Goal: Task Accomplishment & Management: Complete application form

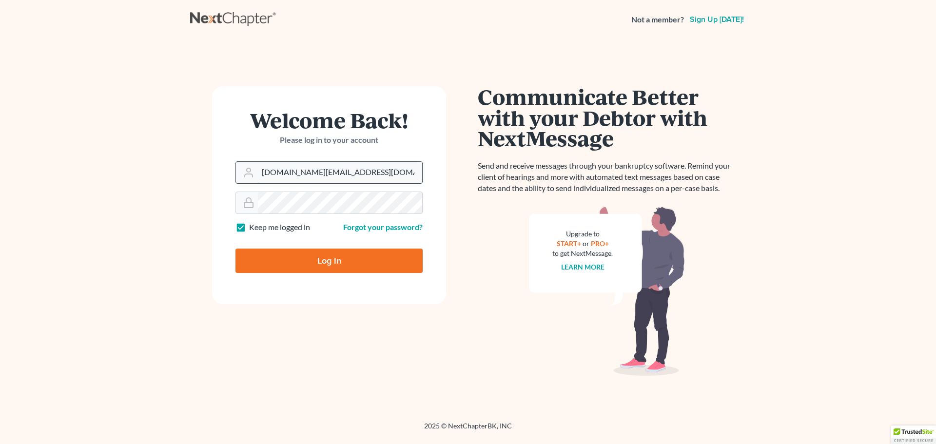
drag, startPoint x: 358, startPoint y: 168, endPoint x: 294, endPoint y: 167, distance: 64.9
click at [294, 167] on input "[DOMAIN_NAME][EMAIL_ADDRESS][DOMAIN_NAME]" at bounding box center [340, 172] width 164 height 21
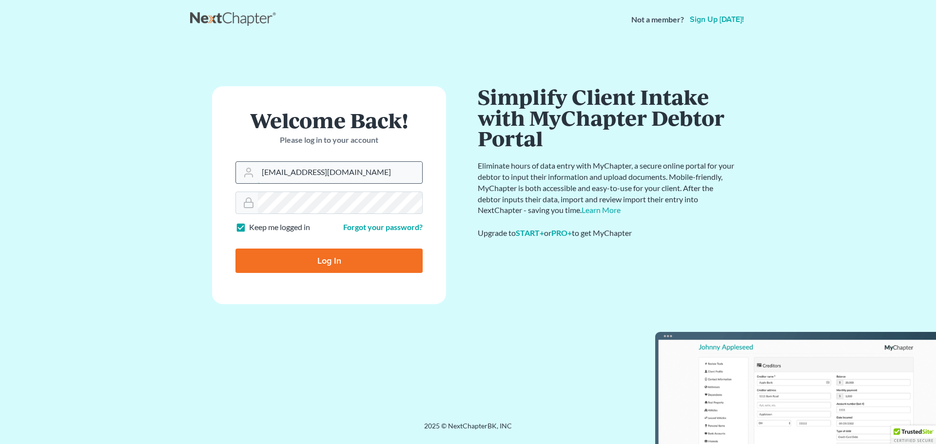
type input "[EMAIL_ADDRESS][DOMAIN_NAME]"
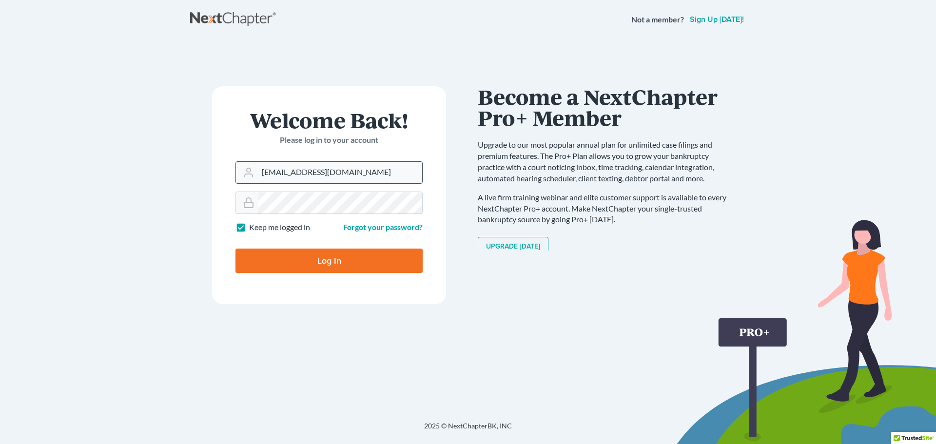
click at [236, 249] on input "Log In" at bounding box center [329, 261] width 187 height 24
type input "Thinking..."
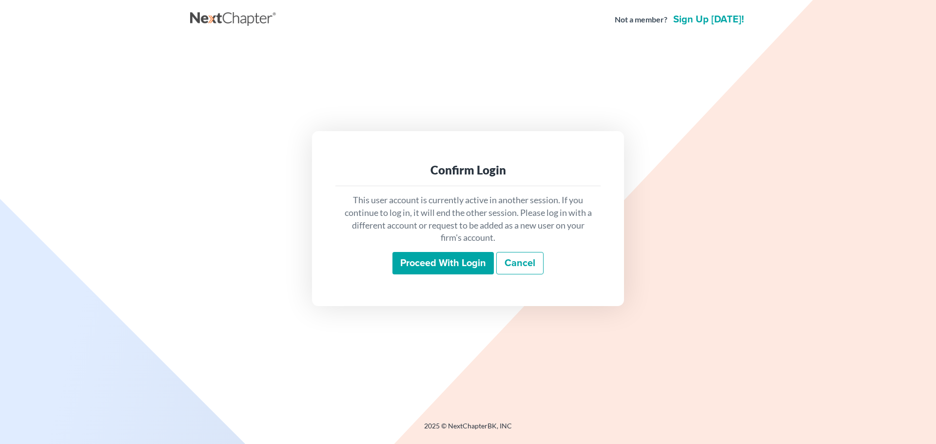
click at [439, 267] on input "Proceed with login" at bounding box center [443, 263] width 101 height 22
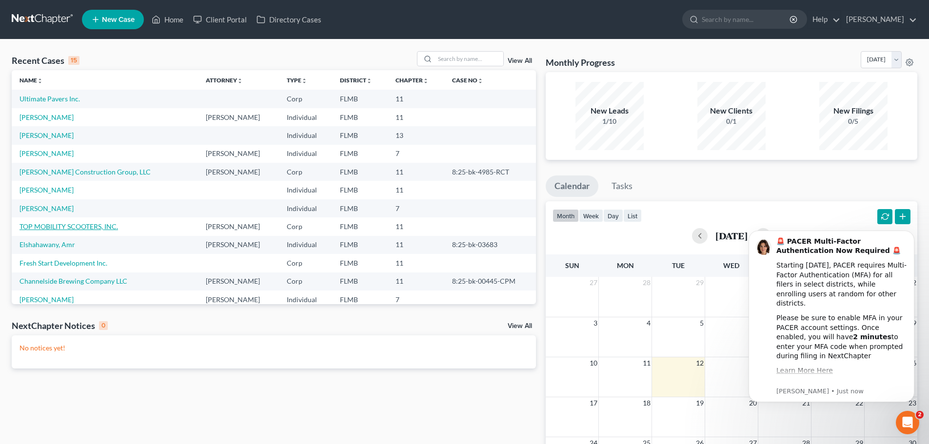
scroll to position [49, 0]
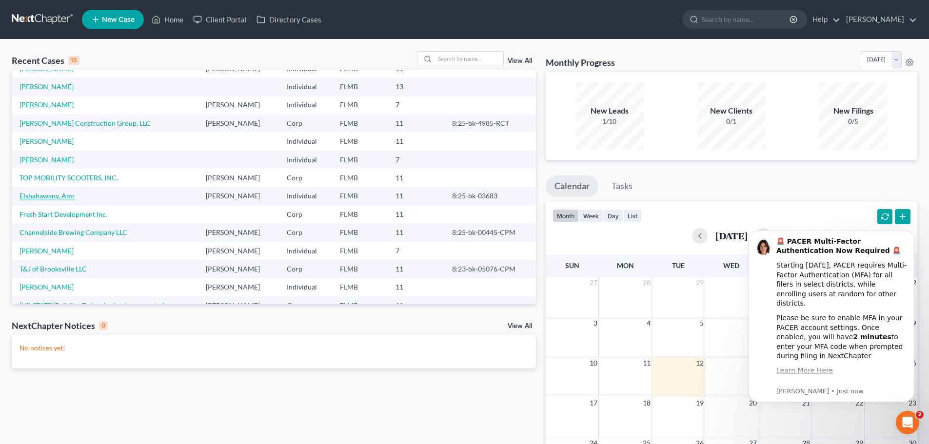
click at [54, 197] on link "Elshahawany, Amr" at bounding box center [48, 196] width 56 height 8
select select "6"
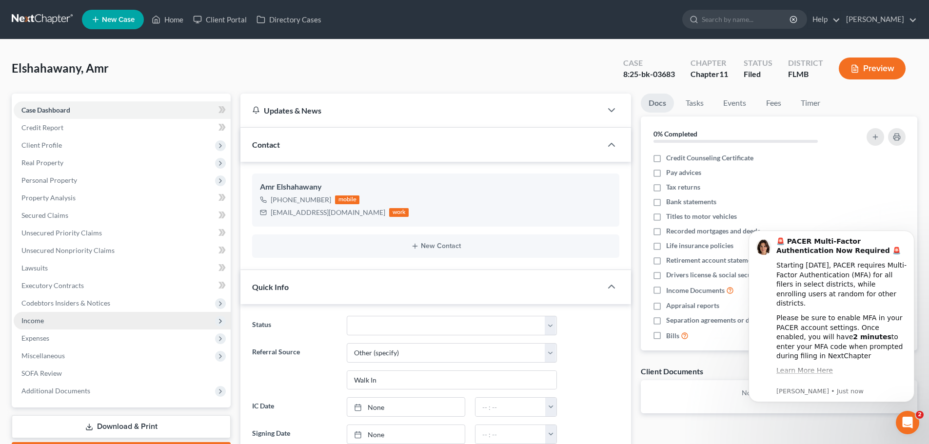
click at [68, 318] on span "Income" at bounding box center [122, 321] width 217 height 18
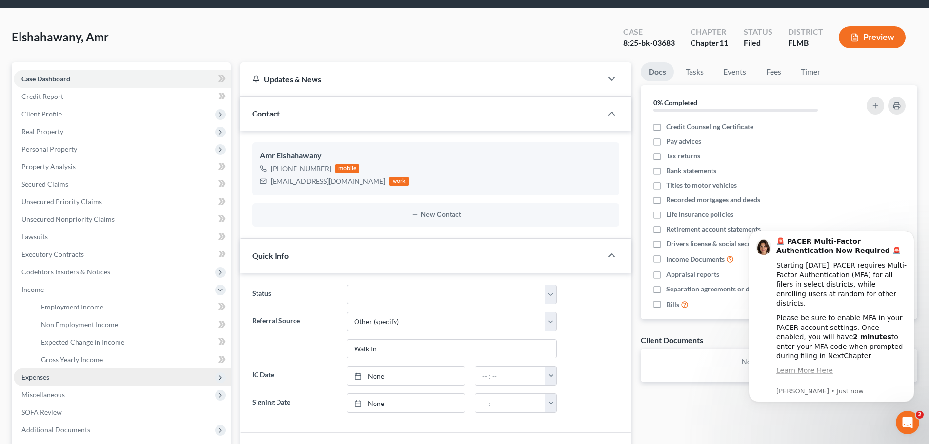
scroll to position [49, 0]
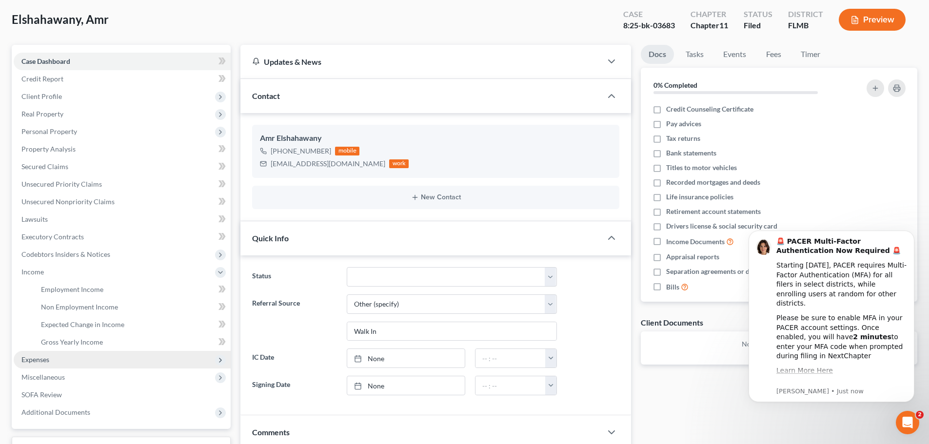
click at [39, 360] on span "Expenses" at bounding box center [35, 359] width 28 height 8
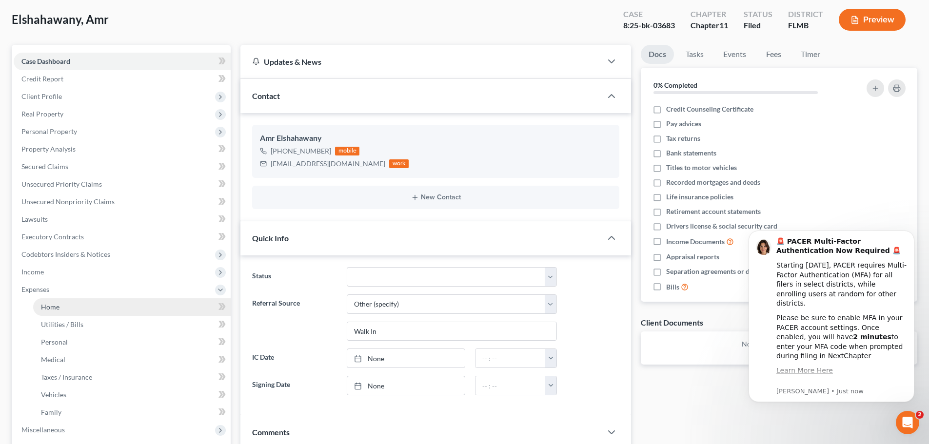
click at [51, 305] on span "Home" at bounding box center [50, 307] width 19 height 8
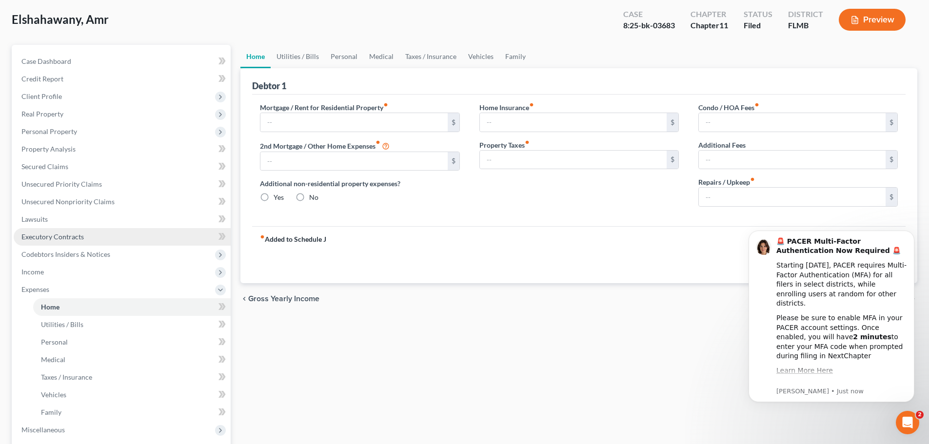
scroll to position [9, 0]
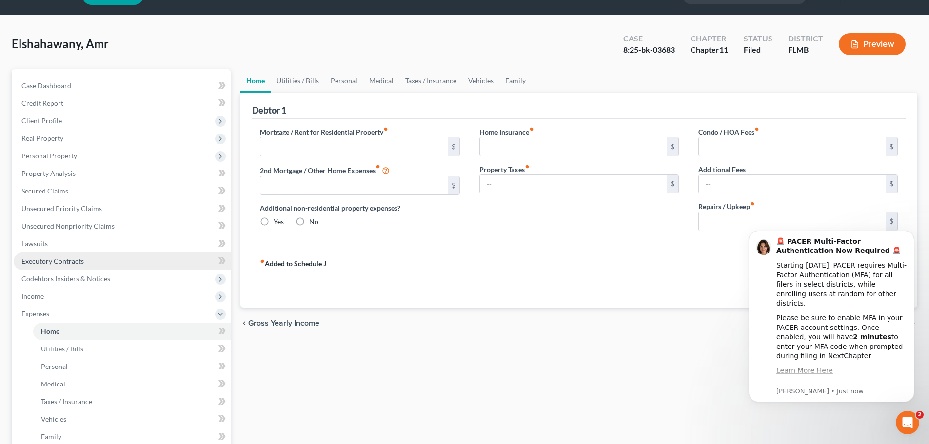
type input "2,931.14"
type input "0.00"
radio input "true"
type input "12.00"
type input "0.00"
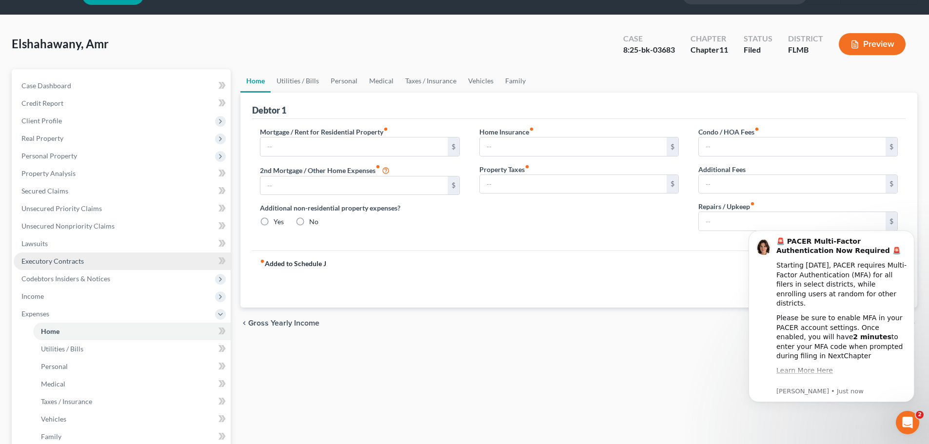
type input "0.00"
type input "50.00"
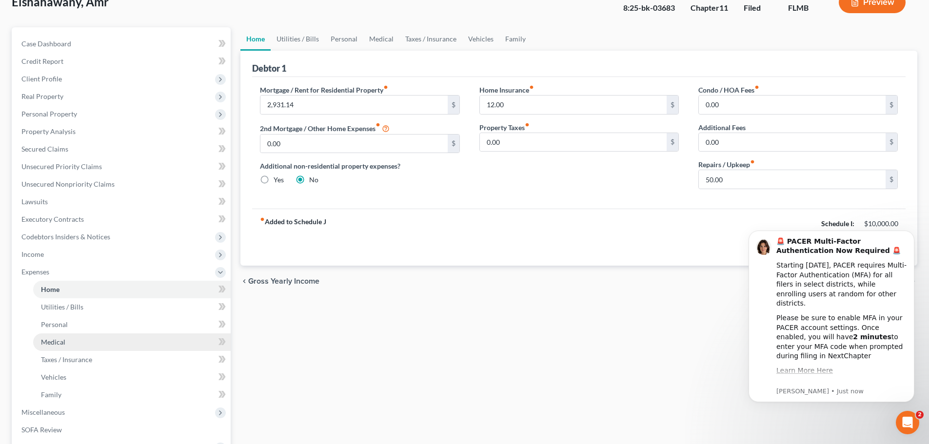
scroll to position [98, 0]
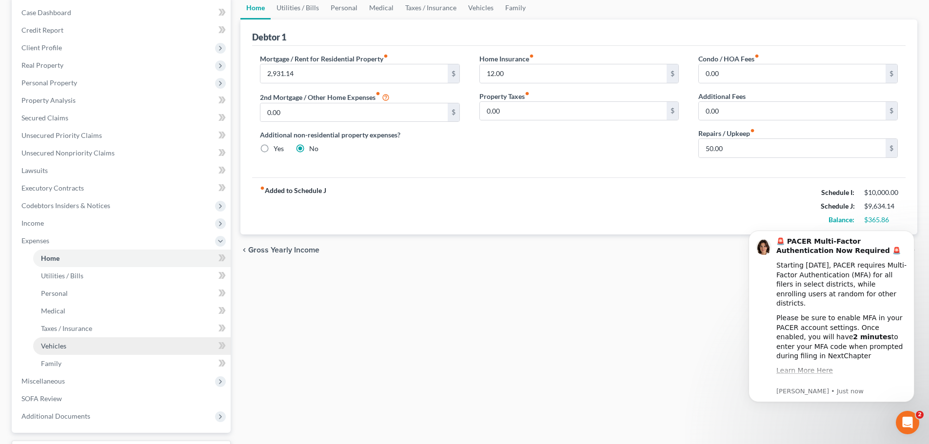
click at [63, 342] on span "Vehicles" at bounding box center [53, 346] width 25 height 8
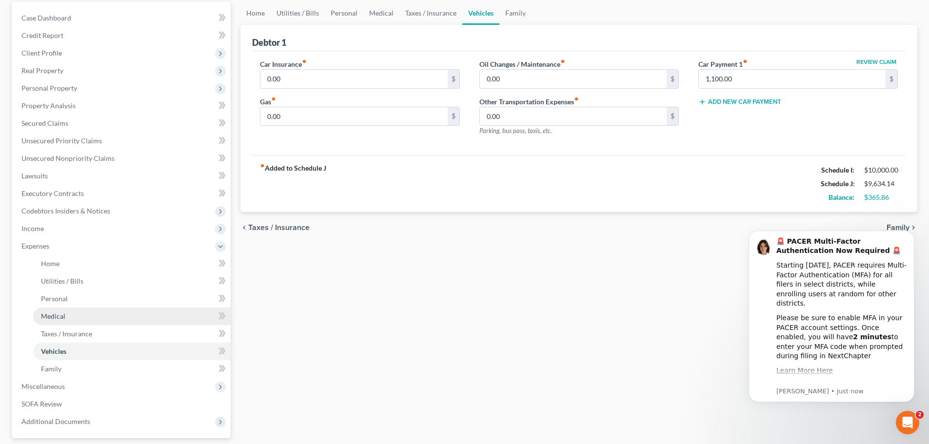
scroll to position [98, 0]
